Goal: Check status

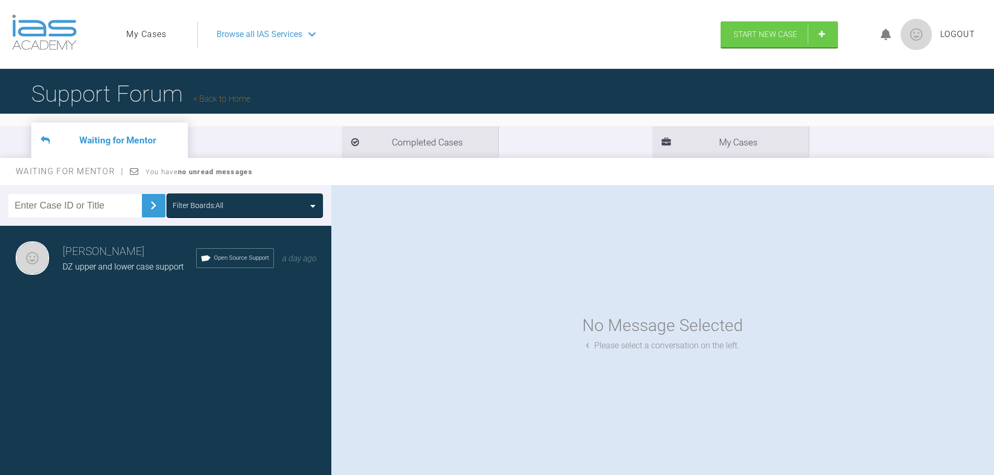
click at [145, 263] on span "DZ upper and lower case support" at bounding box center [123, 267] width 121 height 10
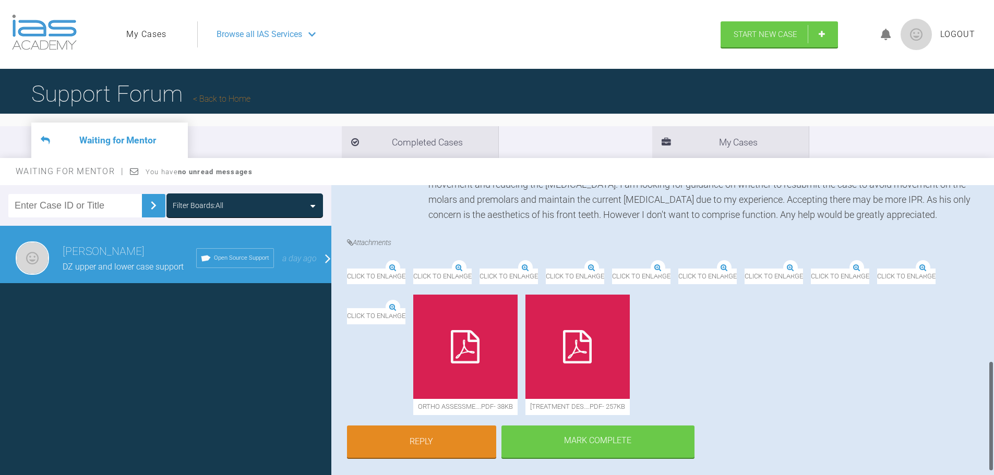
scroll to position [490, 0]
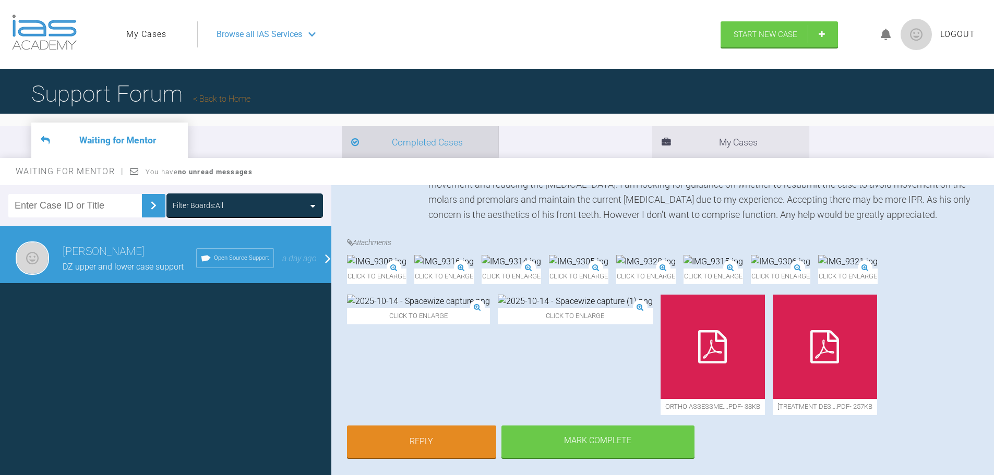
click at [342, 140] on li "Completed Cases" at bounding box center [420, 142] width 157 height 32
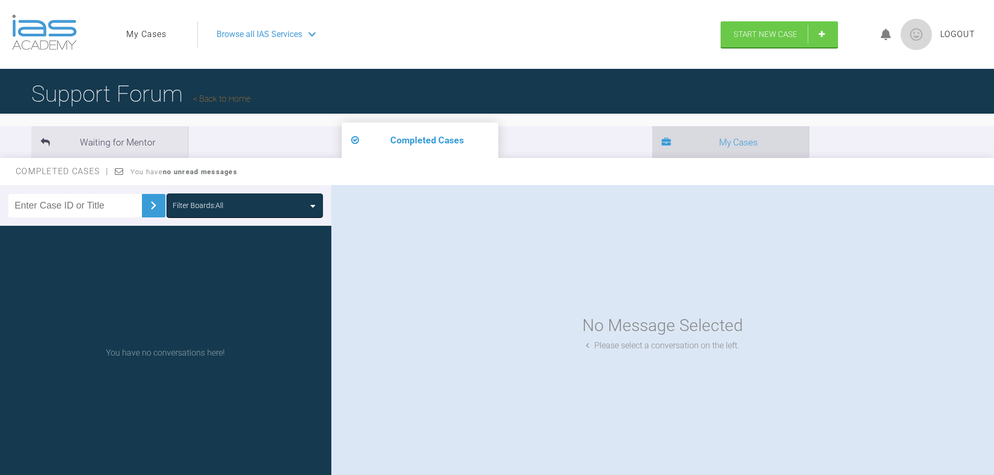
click at [652, 143] on li "My Cases" at bounding box center [730, 142] width 157 height 32
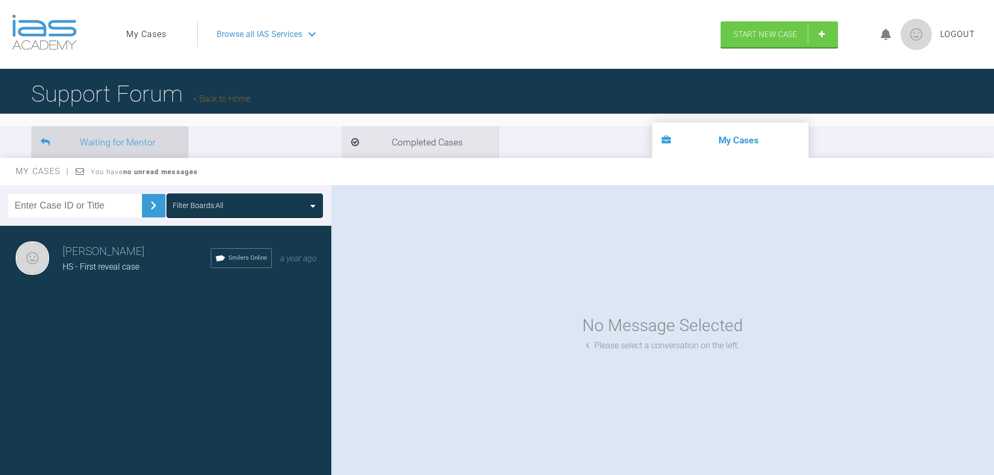
click at [93, 145] on li "Waiting for Mentor" at bounding box center [109, 142] width 157 height 32
